Goal: Information Seeking & Learning: Learn about a topic

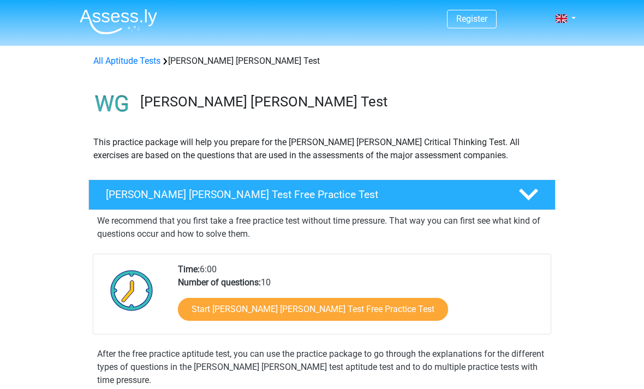
click at [342, 194] on h4 "[PERSON_NAME] [PERSON_NAME] Test Free Practice Test" at bounding box center [303, 194] width 395 height 13
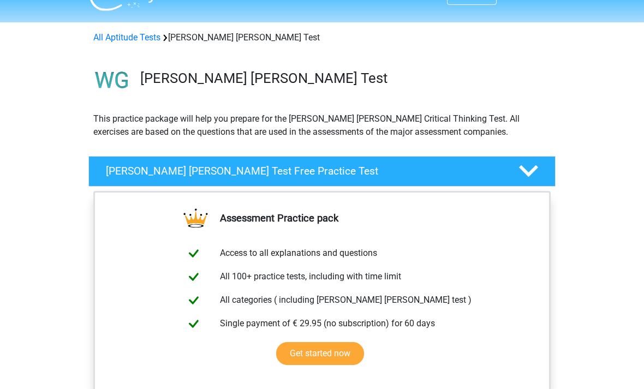
click at [510, 176] on div at bounding box center [527, 171] width 37 height 19
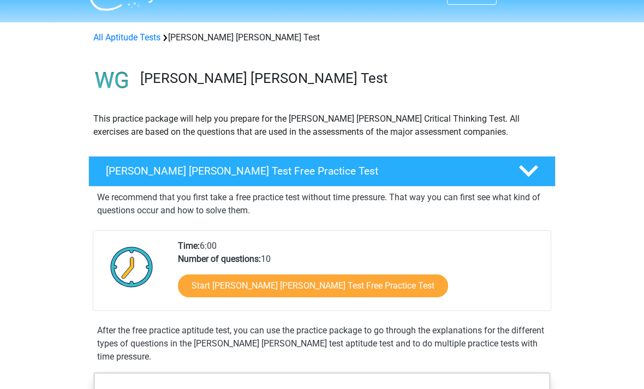
click at [529, 178] on icon at bounding box center [528, 171] width 19 height 19
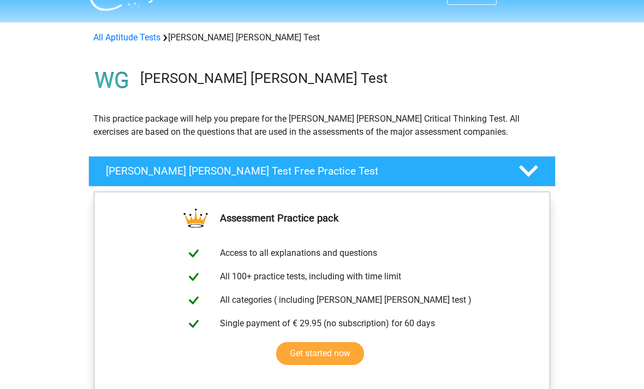
click at [534, 170] on polygon at bounding box center [528, 171] width 19 height 12
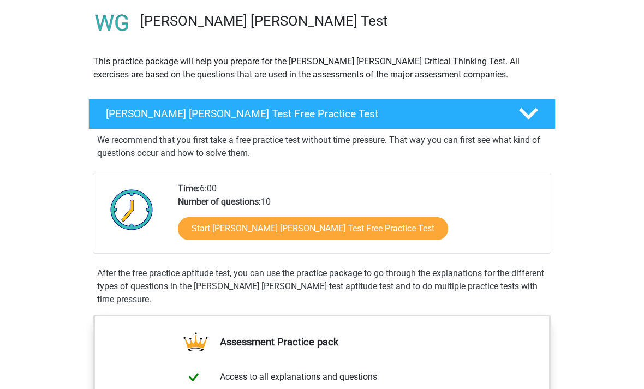
scroll to position [82, 0]
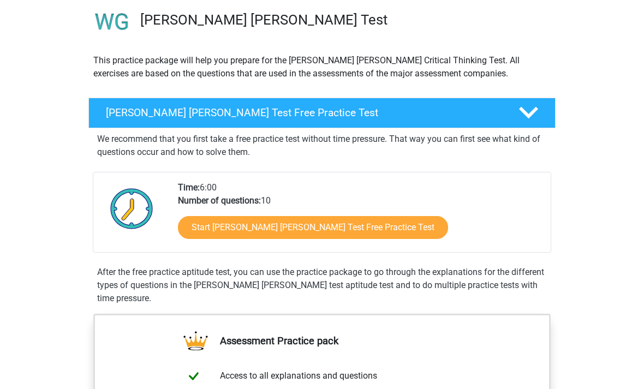
click at [366, 224] on link "Start Watson Glaser Test Free Practice Test" at bounding box center [313, 227] width 270 height 23
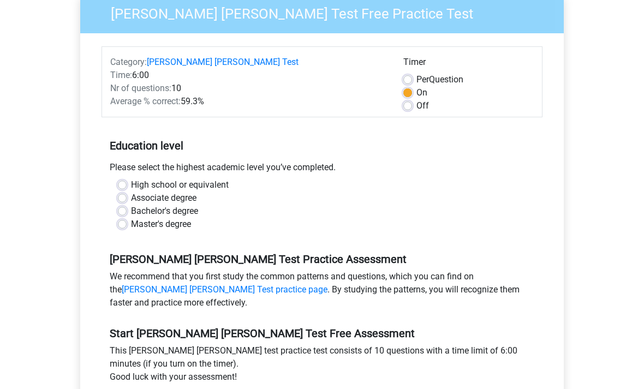
scroll to position [133, 0]
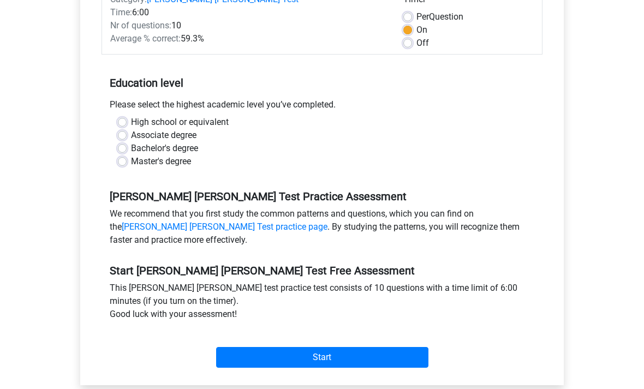
click at [300, 353] on input "Start" at bounding box center [322, 358] width 212 height 21
click at [225, 116] on label "High school or equivalent" at bounding box center [180, 122] width 98 height 13
click at [127, 116] on input "High school or equivalent" at bounding box center [122, 121] width 9 height 11
radio input "true"
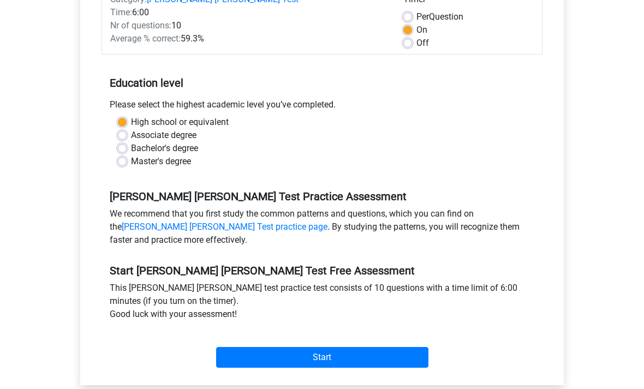
click at [277, 365] on div "Category: Watson Glaser Test Time: 6:00 Nr of questions: 10 Average % correct: …" at bounding box center [321, 178] width 467 height 415
click at [257, 347] on input "Start" at bounding box center [322, 357] width 212 height 21
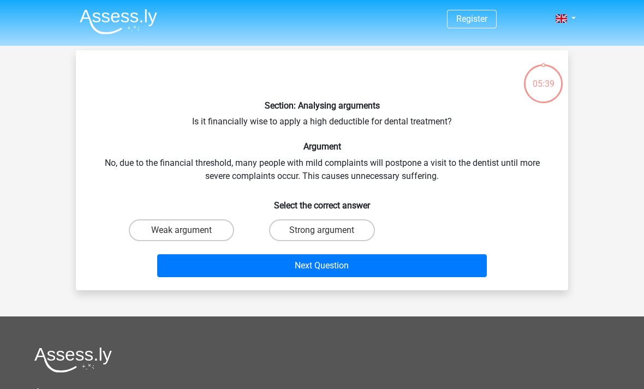
click at [295, 225] on label "Strong argument" at bounding box center [321, 230] width 105 height 22
click at [322, 230] on input "Strong argument" at bounding box center [325, 233] width 7 height 7
radio input "true"
click at [257, 265] on button "Next Question" at bounding box center [322, 265] width 330 height 23
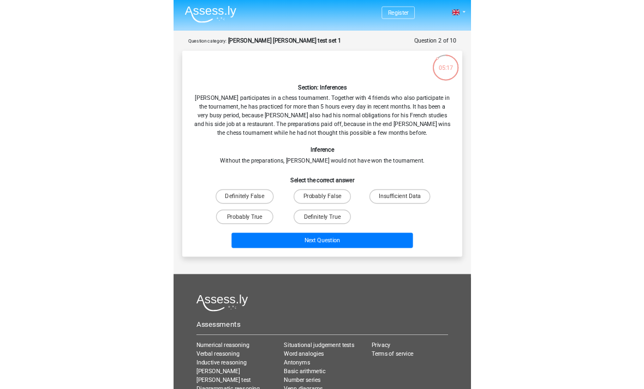
scroll to position [50, 0]
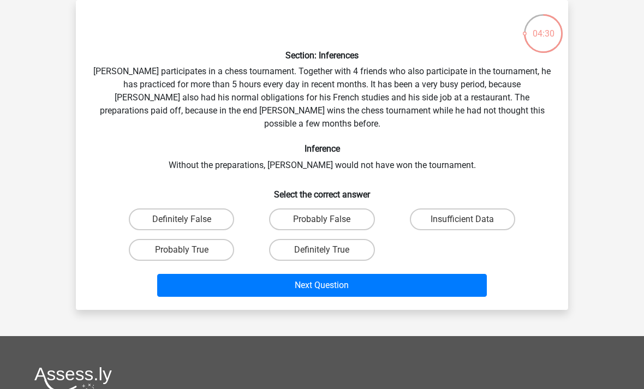
click at [343, 239] on label "Definitely True" at bounding box center [321, 250] width 105 height 22
click at [329, 250] on input "Definitely True" at bounding box center [325, 253] width 7 height 7
radio input "true"
click at [198, 239] on label "Probably True" at bounding box center [181, 250] width 105 height 22
click at [189, 250] on input "Probably True" at bounding box center [185, 253] width 7 height 7
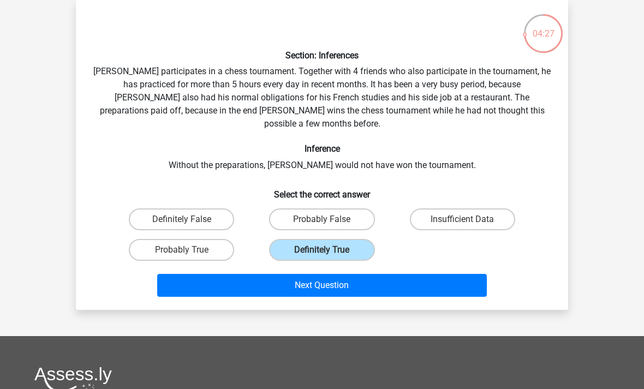
radio input "true"
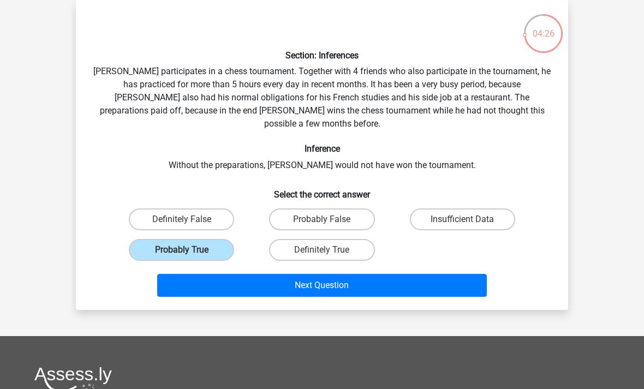
click at [219, 274] on button "Next Question" at bounding box center [322, 285] width 330 height 23
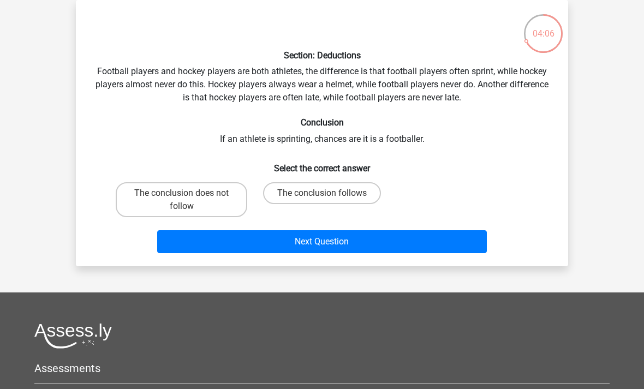
click at [289, 194] on label "The conclusion follows" at bounding box center [322, 193] width 118 height 22
click at [322, 194] on input "The conclusion follows" at bounding box center [325, 196] width 7 height 7
radio input "true"
click at [187, 250] on button "Next Question" at bounding box center [322, 241] width 330 height 23
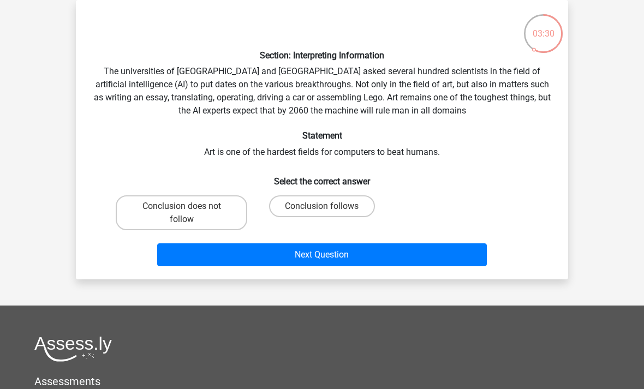
click at [164, 214] on label "Conclusion does not follow" at bounding box center [182, 212] width 132 height 35
click at [182, 213] on input "Conclusion does not follow" at bounding box center [185, 209] width 7 height 7
radio input "true"
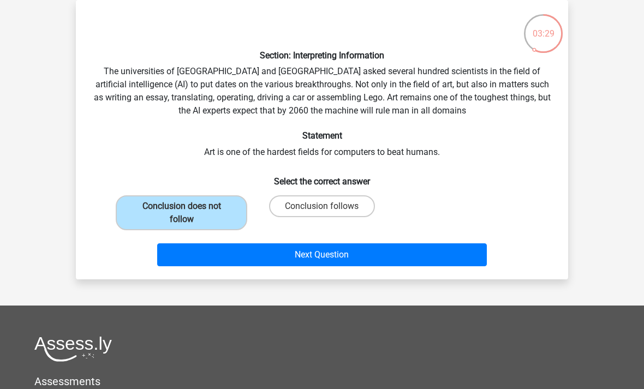
click at [172, 252] on button "Next Question" at bounding box center [322, 254] width 330 height 23
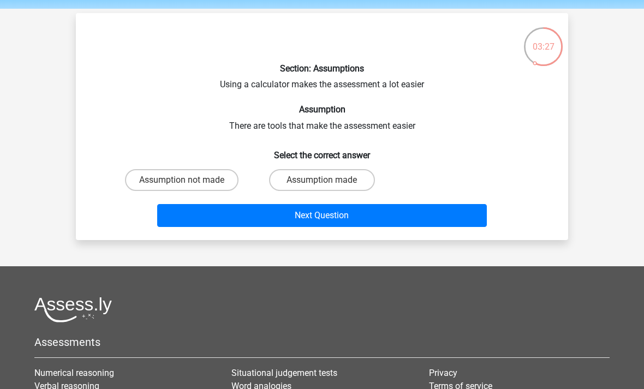
scroll to position [37, 0]
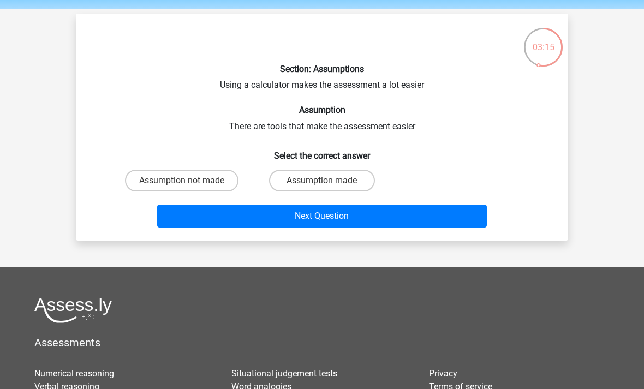
click at [188, 183] on input "Assumption not made" at bounding box center [185, 184] width 7 height 7
radio input "true"
click at [181, 224] on button "Next Question" at bounding box center [322, 216] width 330 height 23
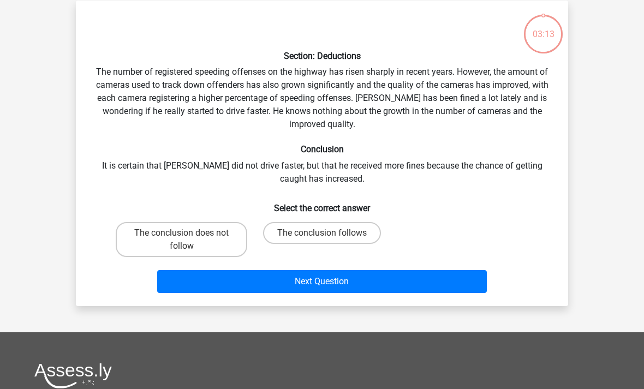
scroll to position [50, 0]
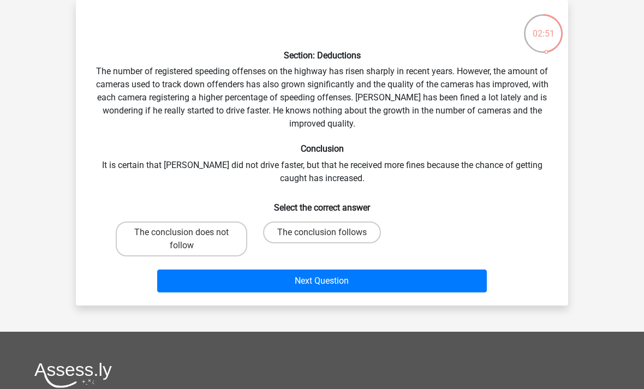
click at [279, 238] on label "The conclusion follows" at bounding box center [322, 233] width 118 height 22
click at [322, 238] on input "The conclusion follows" at bounding box center [325, 235] width 7 height 7
radio input "true"
click at [216, 241] on label "The conclusion does not follow" at bounding box center [182, 239] width 132 height 35
click at [189, 240] on input "The conclusion does not follow" at bounding box center [185, 235] width 7 height 7
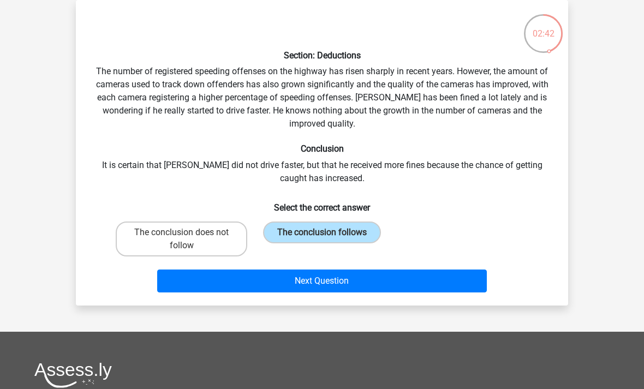
radio input "true"
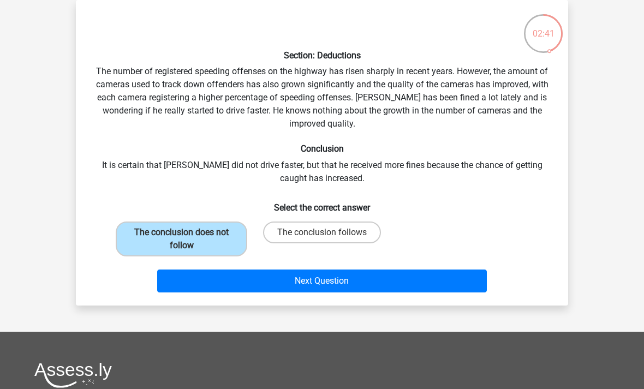
click at [213, 277] on button "Next Question" at bounding box center [322, 281] width 330 height 23
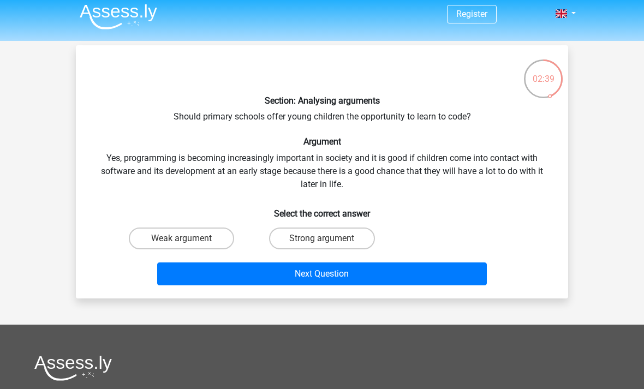
scroll to position [1, 0]
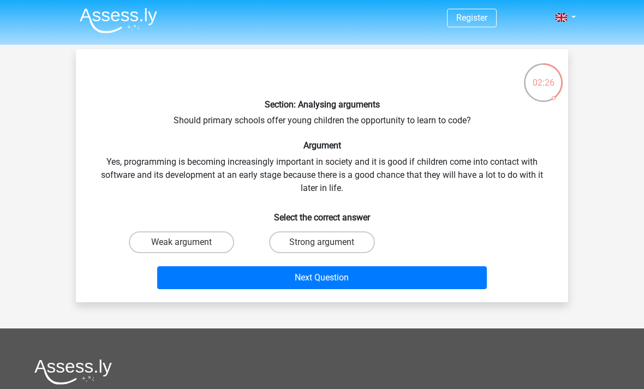
click at [285, 250] on label "Strong argument" at bounding box center [321, 242] width 105 height 22
click at [322, 249] on input "Strong argument" at bounding box center [325, 245] width 7 height 7
radio input "true"
click at [266, 273] on button "Next Question" at bounding box center [322, 277] width 330 height 23
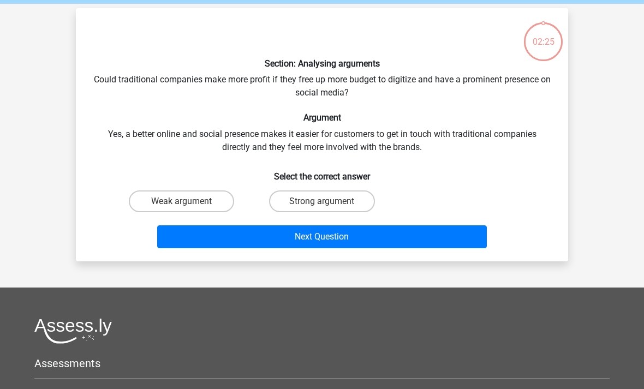
scroll to position [50, 0]
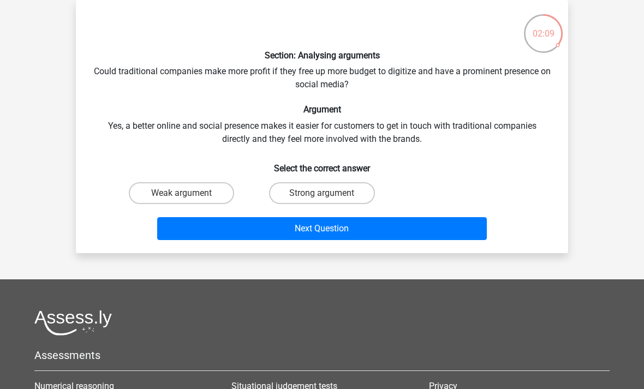
click at [294, 195] on label "Strong argument" at bounding box center [321, 193] width 105 height 22
click at [322, 195] on input "Strong argument" at bounding box center [325, 196] width 7 height 7
radio input "true"
click at [295, 230] on button "Next Question" at bounding box center [322, 228] width 330 height 23
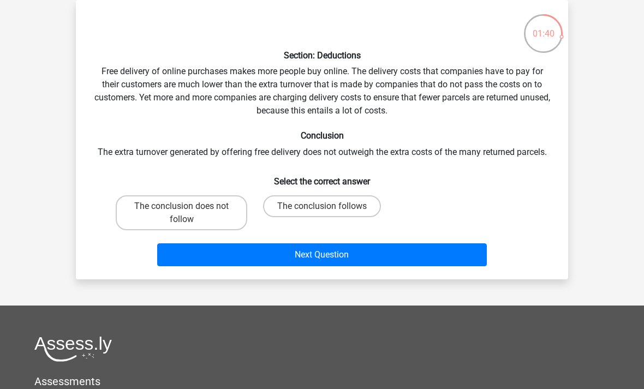
click at [286, 202] on label "The conclusion follows" at bounding box center [322, 206] width 118 height 22
click at [322, 206] on input "The conclusion follows" at bounding box center [325, 209] width 7 height 7
radio input "true"
click at [298, 248] on button "Next Question" at bounding box center [322, 254] width 330 height 23
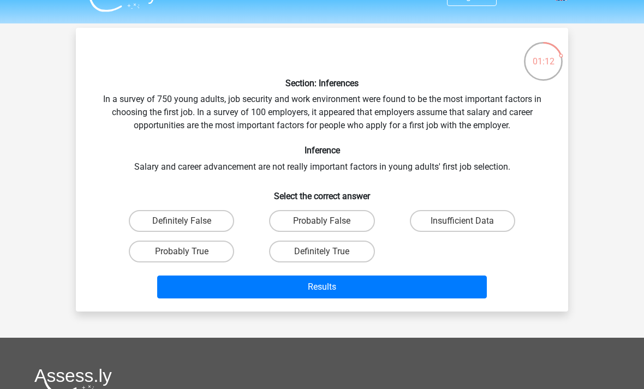
scroll to position [22, 0]
click at [184, 257] on input "Probably True" at bounding box center [185, 255] width 7 height 7
radio input "true"
click at [211, 282] on button "Results" at bounding box center [322, 287] width 330 height 23
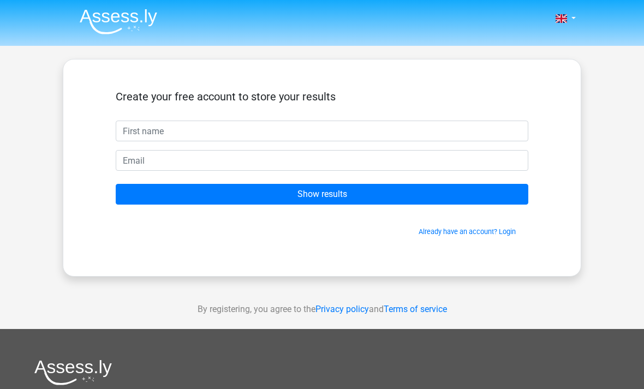
click at [134, 125] on input "text" at bounding box center [322, 131] width 413 height 21
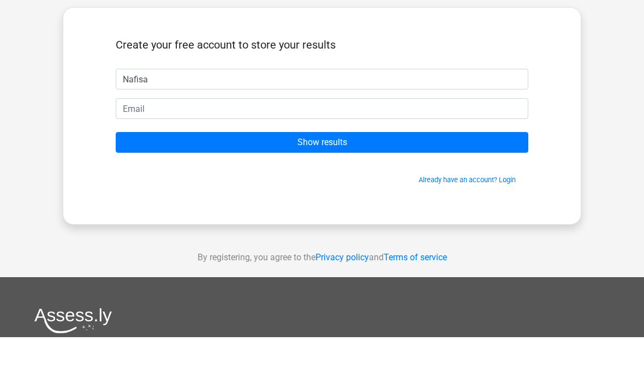
type input "Nafisa"
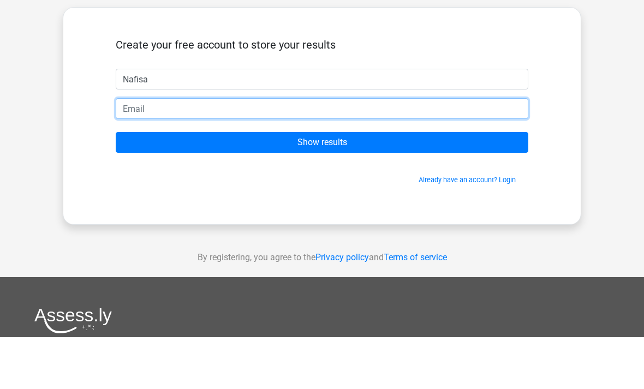
click at [312, 150] on input "email" at bounding box center [322, 160] width 413 height 21
type input "nafisabegum2006@gmail.com"
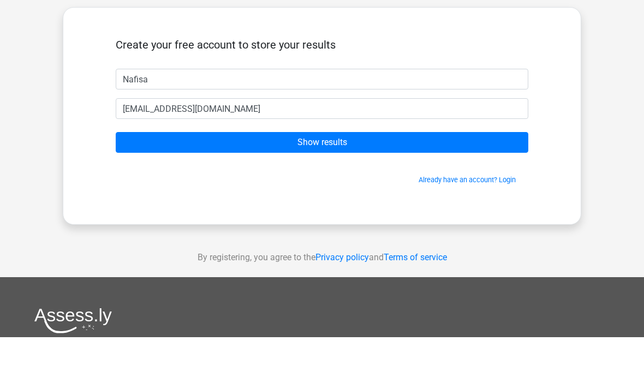
click at [141, 184] on input "Show results" at bounding box center [322, 194] width 413 height 21
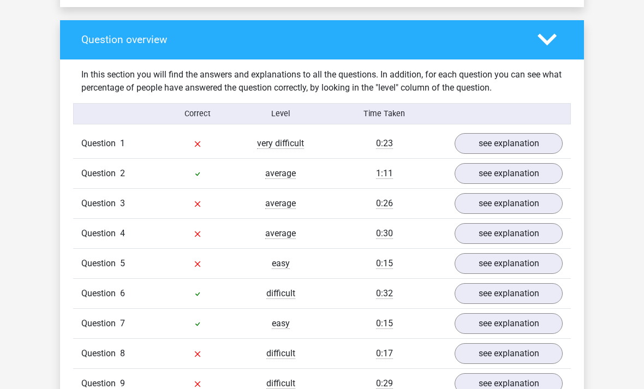
scroll to position [783, 0]
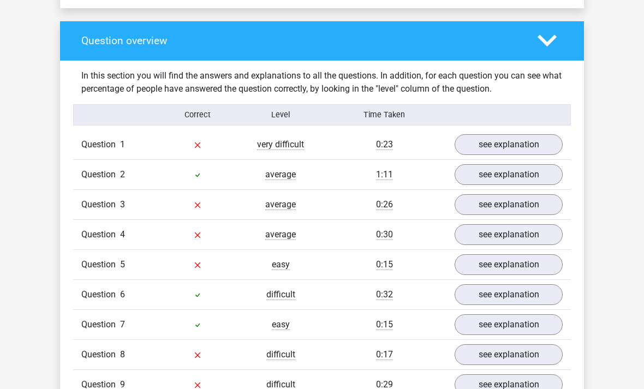
click at [541, 134] on link "see explanation" at bounding box center [509, 144] width 108 height 21
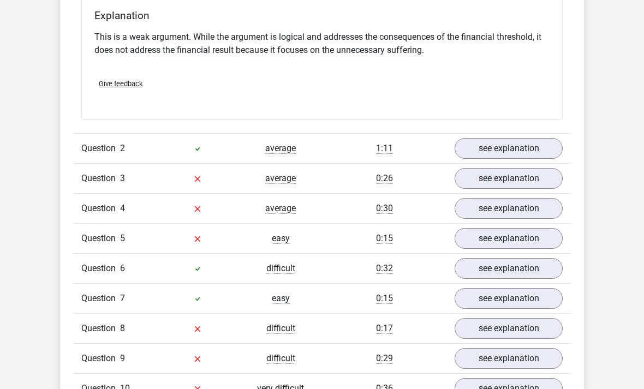
scroll to position [1099, 0]
click at [541, 138] on link "see explanation" at bounding box center [509, 148] width 108 height 21
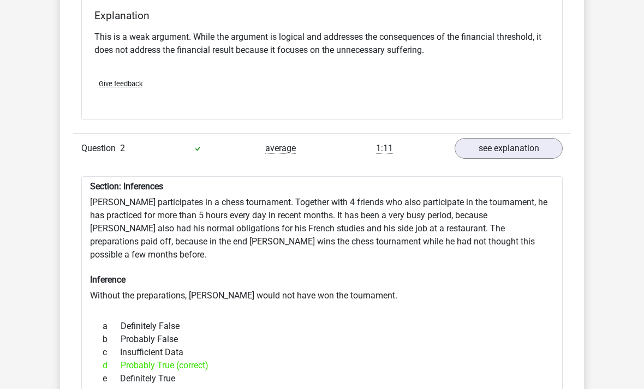
click at [542, 138] on link "see explanation" at bounding box center [509, 148] width 108 height 21
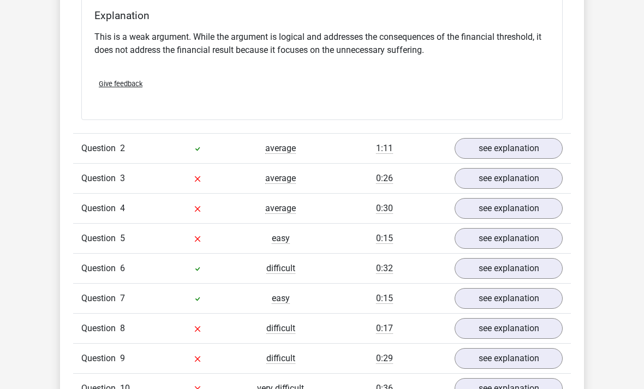
click at [530, 168] on link "see explanation" at bounding box center [509, 178] width 108 height 21
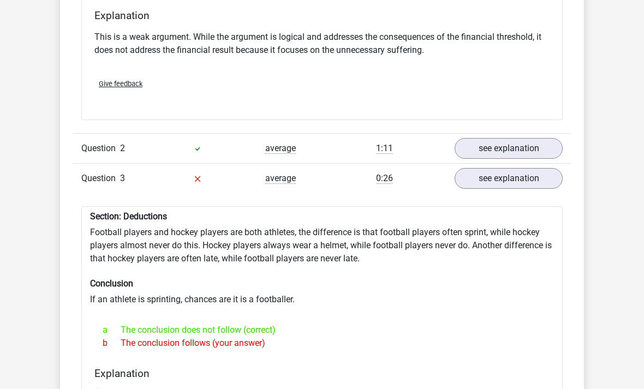
click at [530, 168] on link "see explanation" at bounding box center [509, 178] width 108 height 21
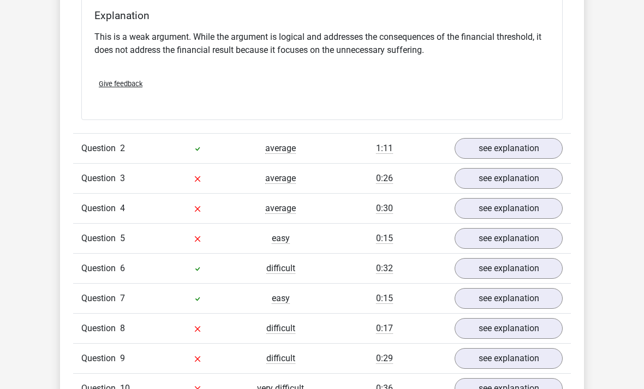
click at [524, 198] on link "see explanation" at bounding box center [509, 208] width 108 height 21
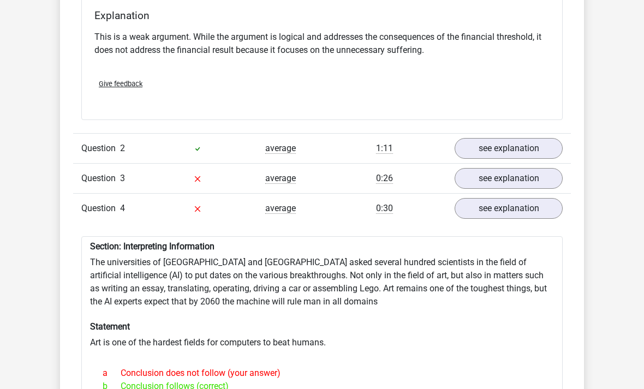
click at [523, 198] on link "see explanation" at bounding box center [509, 208] width 108 height 21
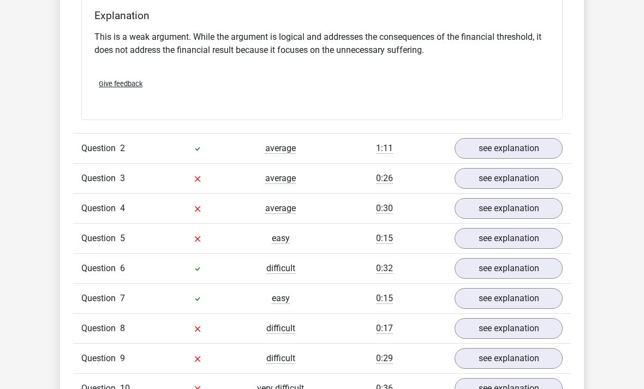
click at [487, 258] on link "see explanation" at bounding box center [509, 268] width 108 height 21
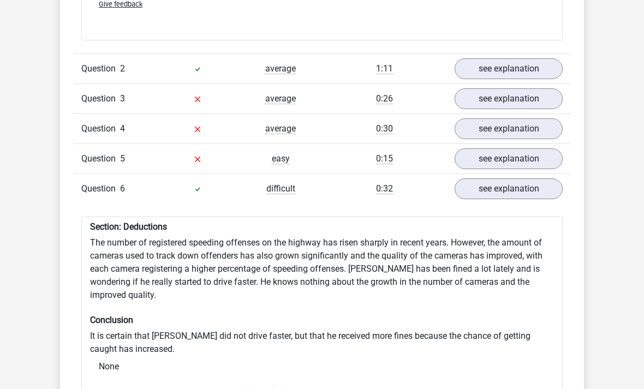
scroll to position [1179, 0]
click at [504, 178] on link "see explanation" at bounding box center [509, 188] width 108 height 21
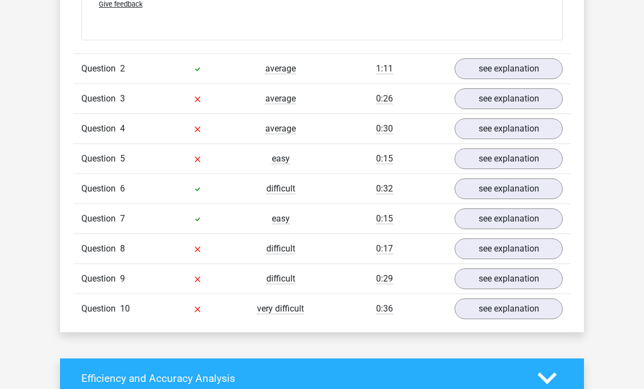
click at [508, 178] on link "see explanation" at bounding box center [509, 188] width 108 height 21
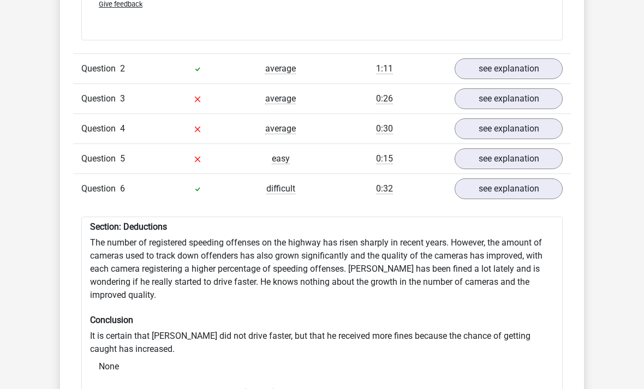
click at [510, 178] on link "see explanation" at bounding box center [509, 188] width 108 height 21
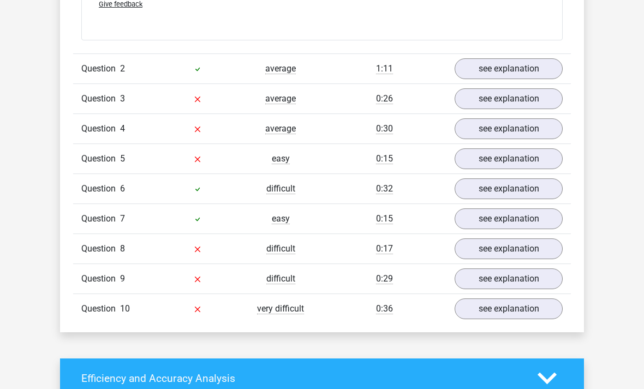
click at [507, 208] on link "see explanation" at bounding box center [509, 218] width 108 height 21
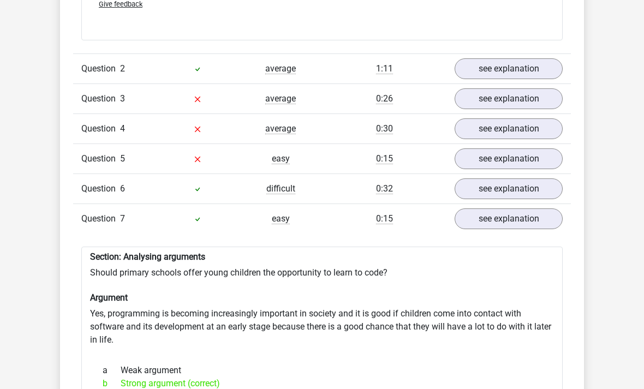
click at [506, 208] on link "see explanation" at bounding box center [509, 218] width 108 height 21
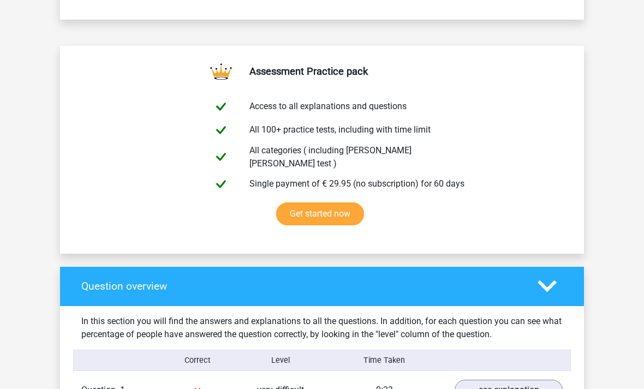
scroll to position [537, 0]
